Goal: Navigation & Orientation: Find specific page/section

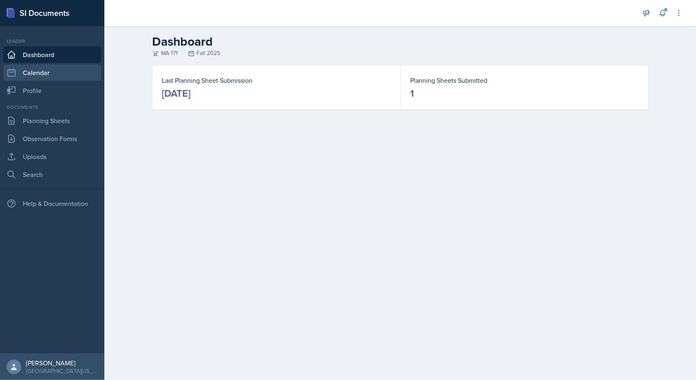
click at [66, 71] on link "Calendar" at bounding box center [52, 72] width 98 height 16
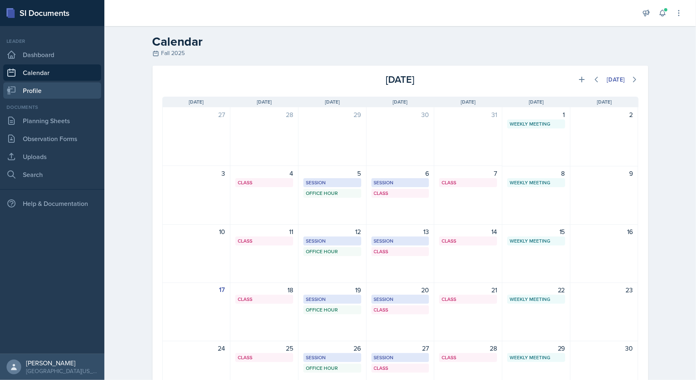
click at [59, 87] on link "Profile" at bounding box center [52, 90] width 98 height 16
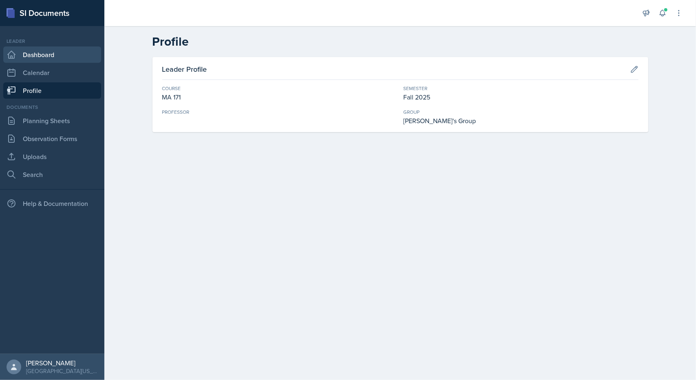
click at [69, 51] on link "Dashboard" at bounding box center [52, 55] width 98 height 16
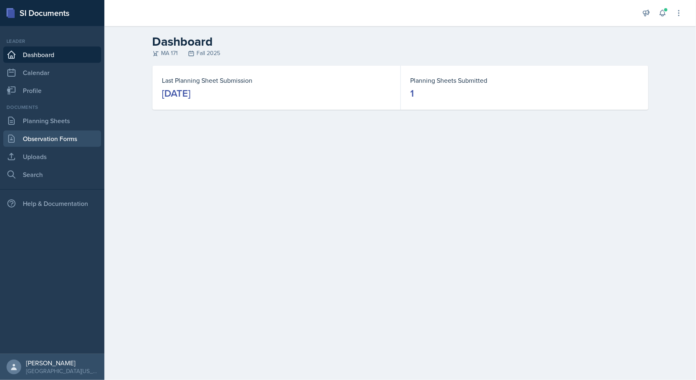
click at [75, 137] on link "Observation Forms" at bounding box center [52, 139] width 98 height 16
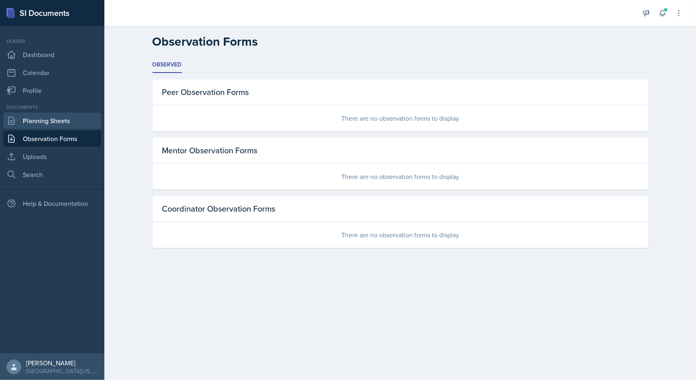
click at [69, 125] on link "Planning Sheets" at bounding box center [52, 121] width 98 height 16
